Goal: Task Accomplishment & Management: Manage account settings

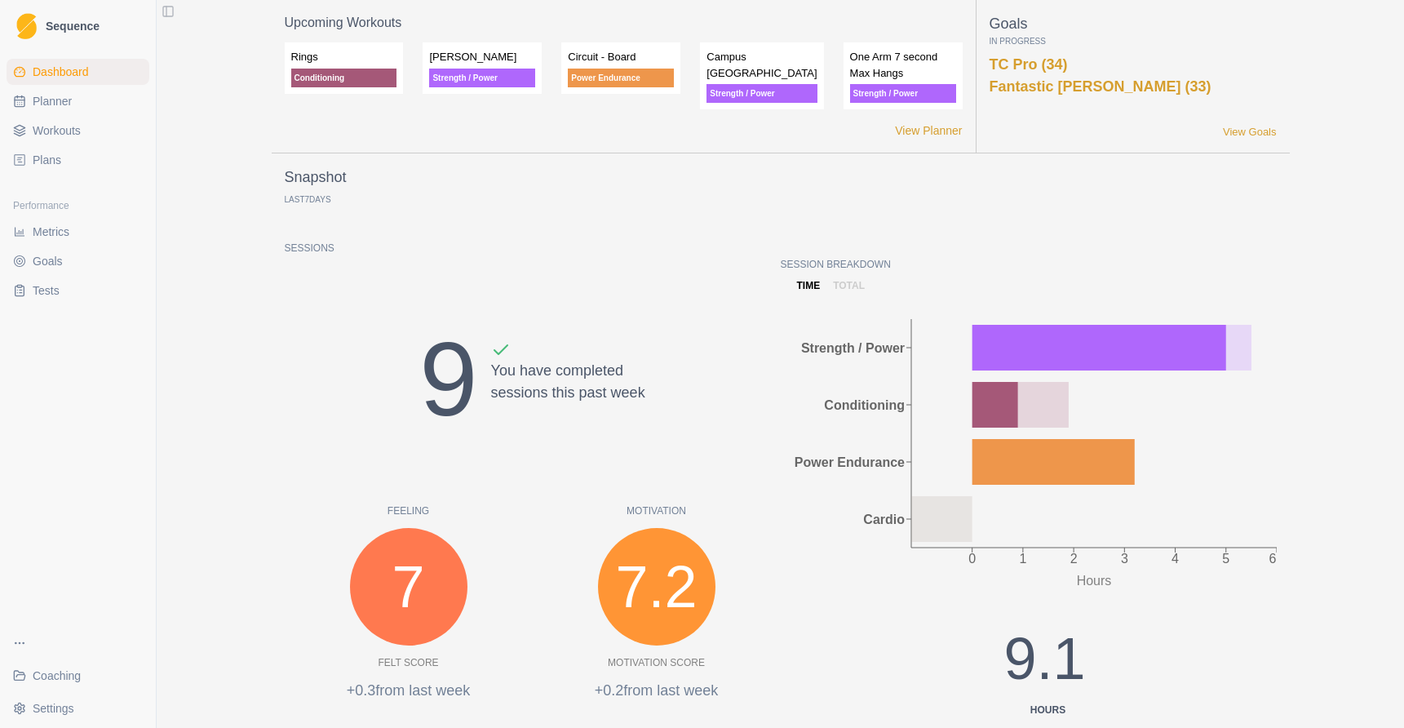
click at [60, 679] on span "Coaching" at bounding box center [57, 675] width 48 height 16
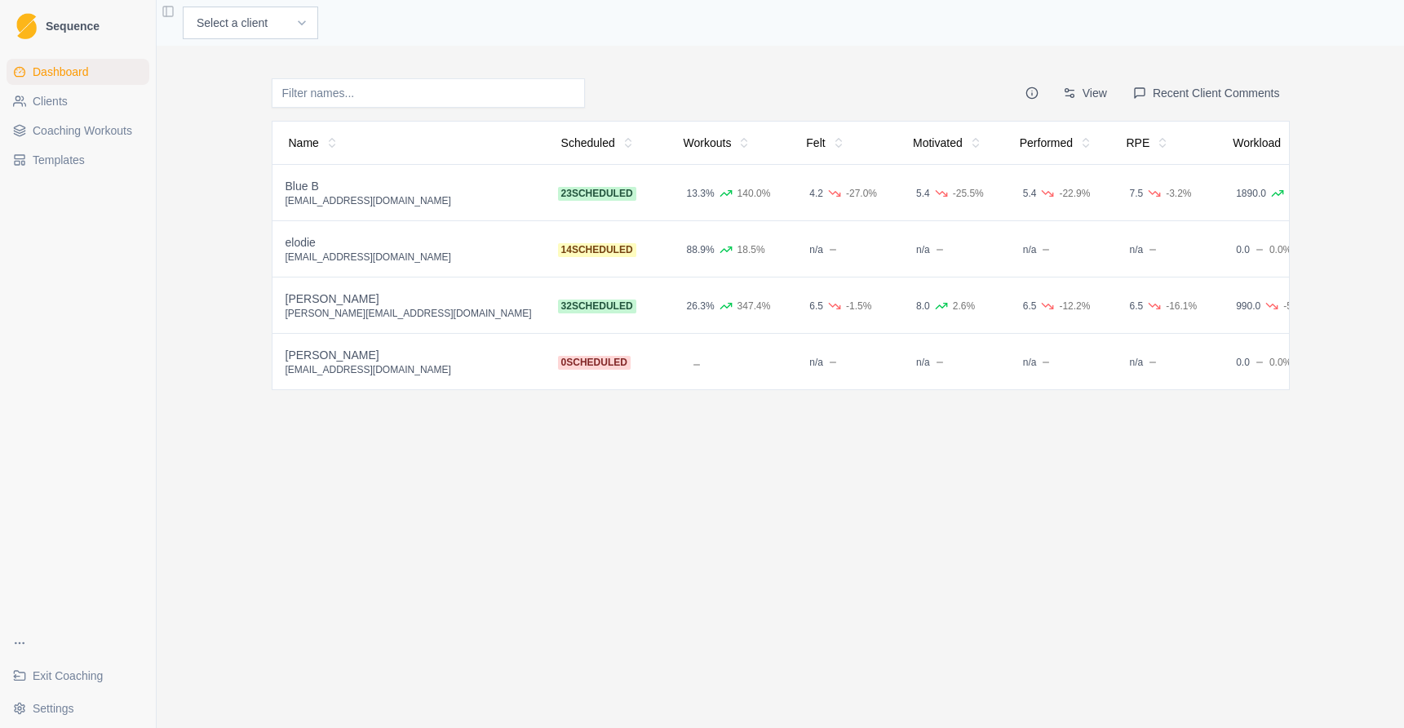
click at [304, 182] on div "Blue B" at bounding box center [408, 186] width 246 height 16
